Goal: Information Seeking & Learning: Learn about a topic

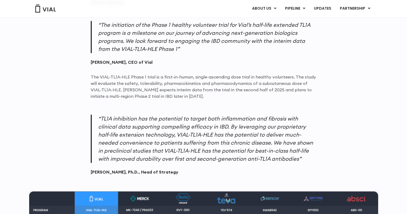
scroll to position [447, 0]
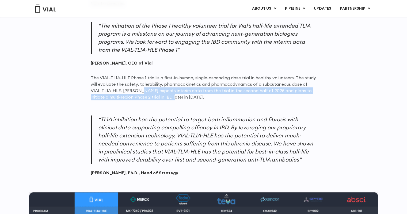
drag, startPoint x: 128, startPoint y: 91, endPoint x: 147, endPoint y: 97, distance: 20.2
click at [147, 97] on p "The VIAL-TL1A-HLE Phase 1 trial is a first-in-human, single-ascending dose tria…" at bounding box center [204, 87] width 226 height 26
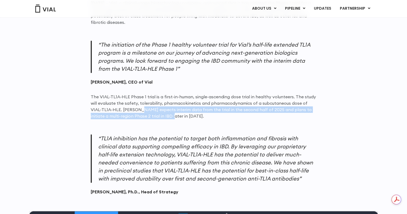
scroll to position [0, 0]
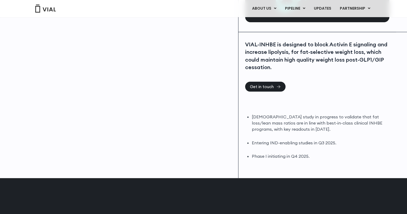
scroll to position [103, 0]
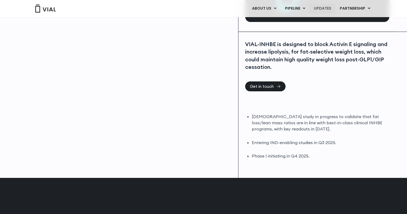
click at [324, 8] on link "UPDATES" at bounding box center [323, 8] width 26 height 9
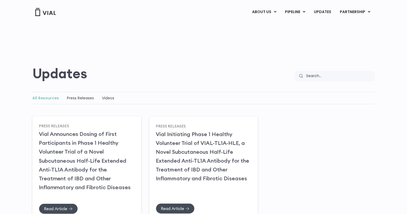
click at [86, 155] on h2 "Vial Announces Dosing of First Participants in Phase 1 Healthy Volunteer Trial …" at bounding box center [87, 160] width 96 height 62
click at [52, 141] on link "Vial Announces Dosing of First Participants in Phase 1 Healthy Volunteer Trial …" at bounding box center [85, 160] width 92 height 60
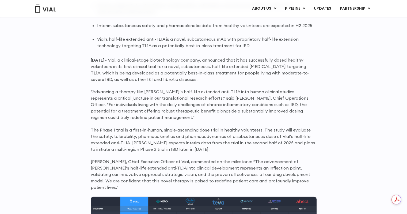
scroll to position [376, 0]
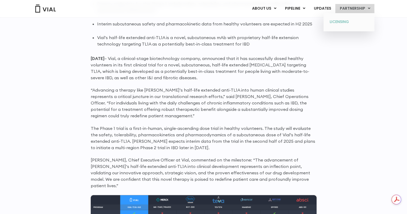
click at [346, 19] on link "LICENSING" at bounding box center [349, 22] width 47 height 9
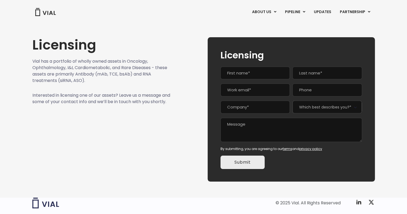
scroll to position [5, 0]
